Goal: Transaction & Acquisition: Purchase product/service

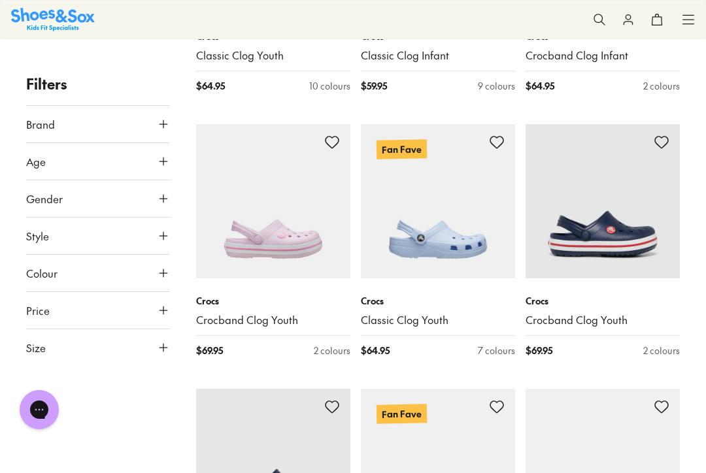
scroll to position [1782, 0]
click at [445, 293] on p "Crocs" at bounding box center [438, 300] width 154 height 14
click at [376, 312] on link "Classic Clog Youth" at bounding box center [438, 319] width 154 height 14
click at [374, 293] on p "Crocs" at bounding box center [438, 300] width 154 height 14
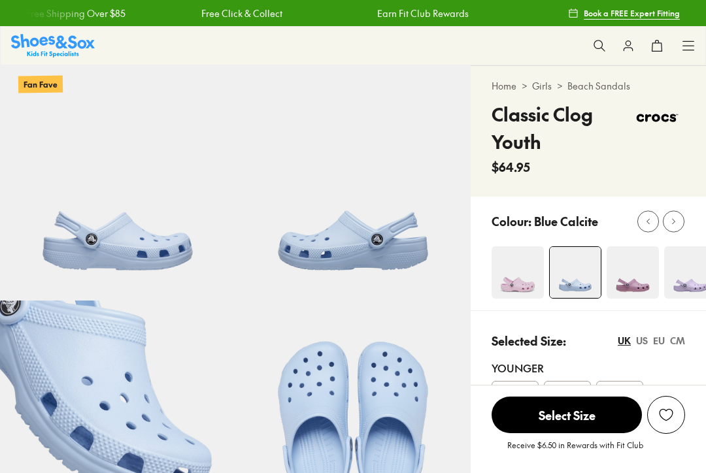
select select "*"
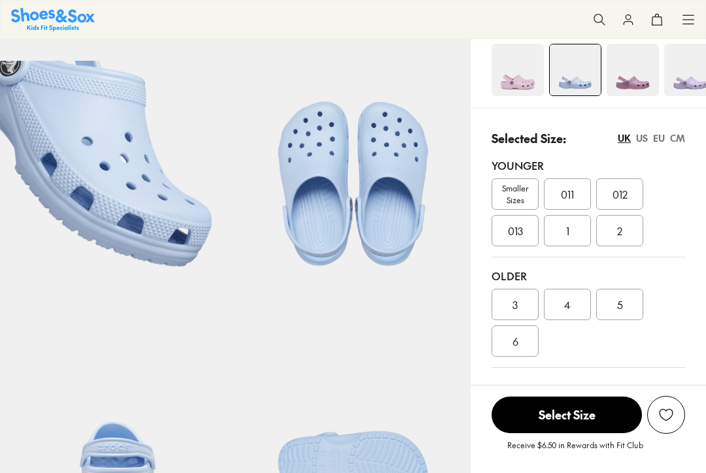
click at [522, 303] on div "3" at bounding box center [514, 304] width 47 height 31
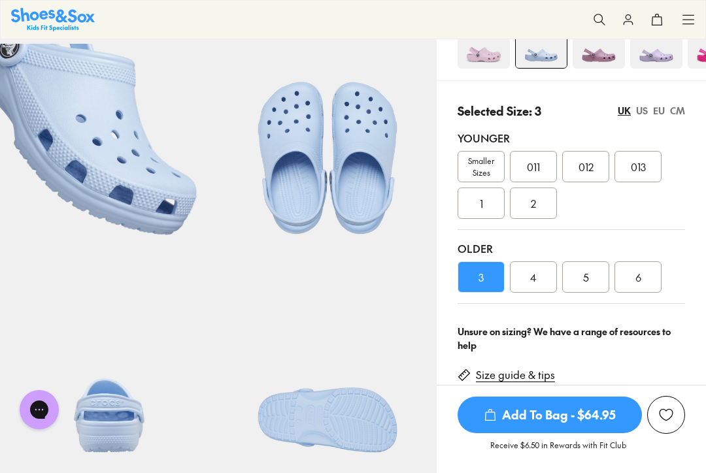
click at [648, 269] on div "6" at bounding box center [637, 276] width 47 height 31
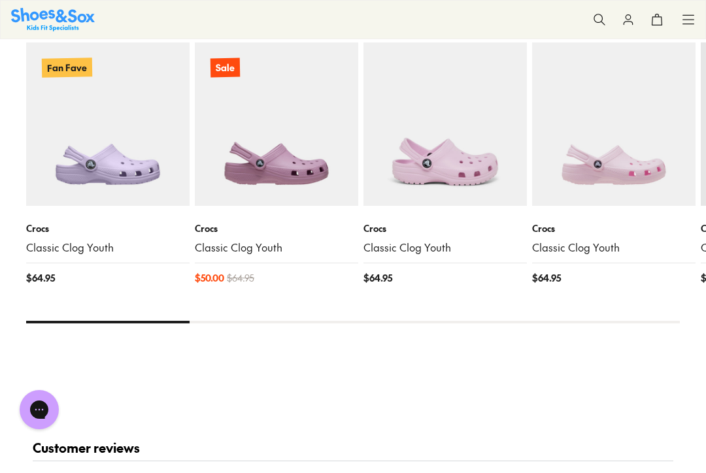
scroll to position [1415, 0]
